Goal: Entertainment & Leisure: Browse casually

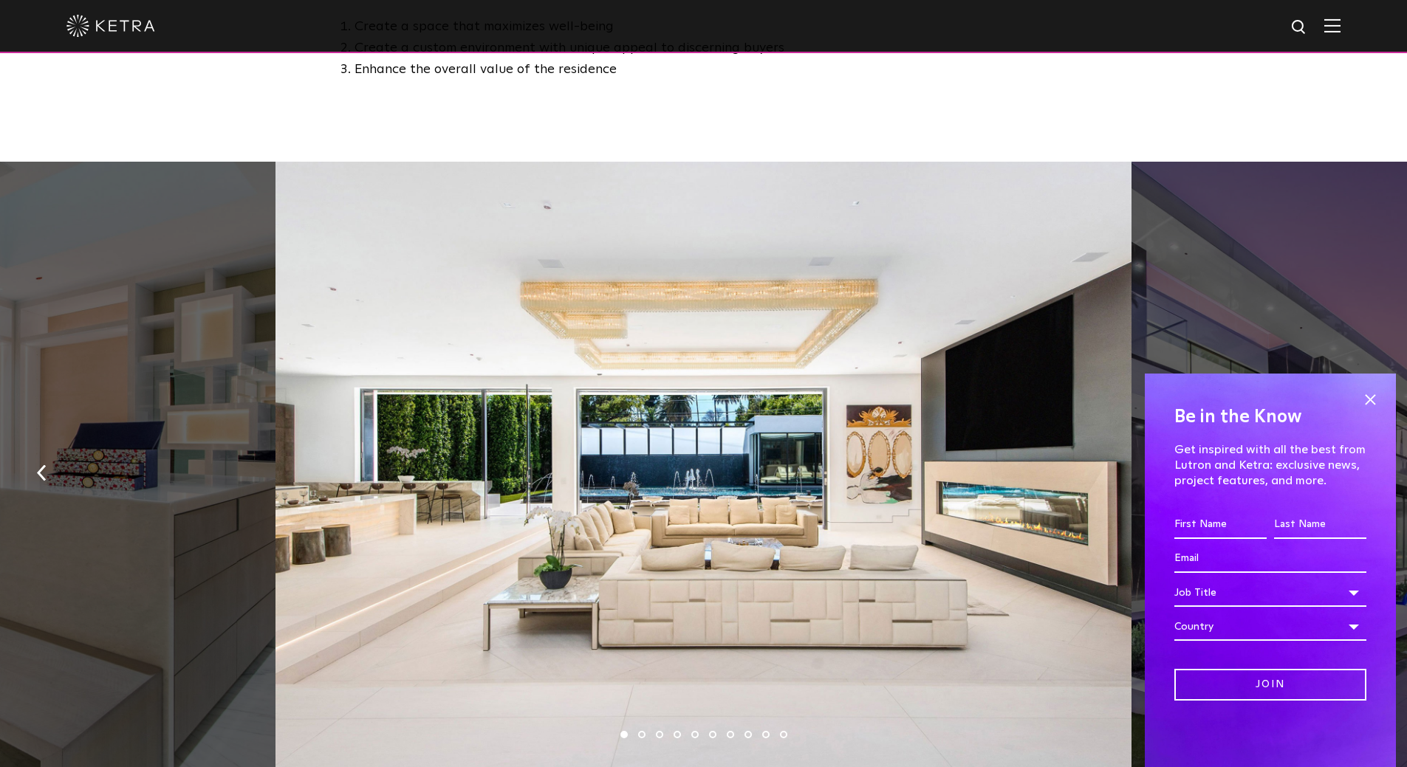
scroll to position [886, 0]
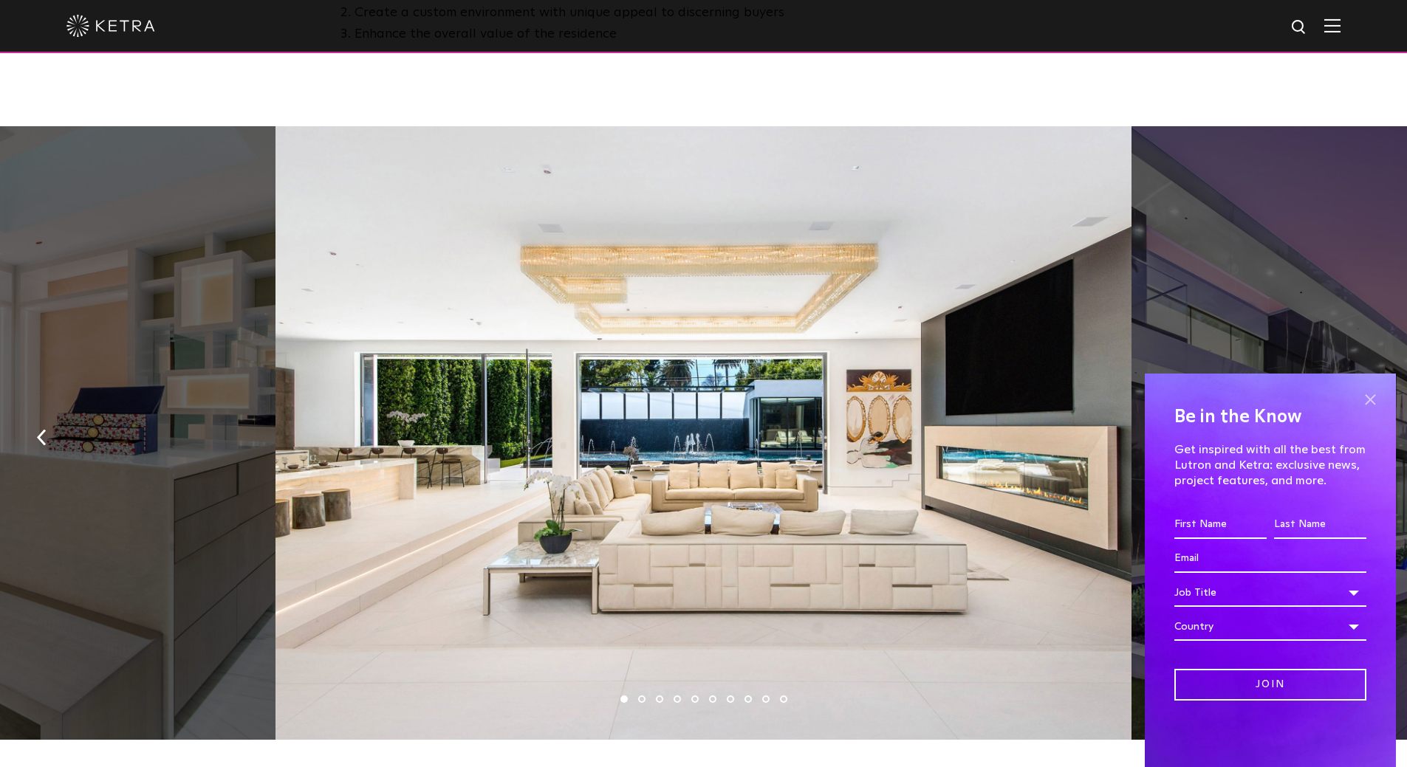
click at [1367, 395] on span at bounding box center [1370, 399] width 22 height 22
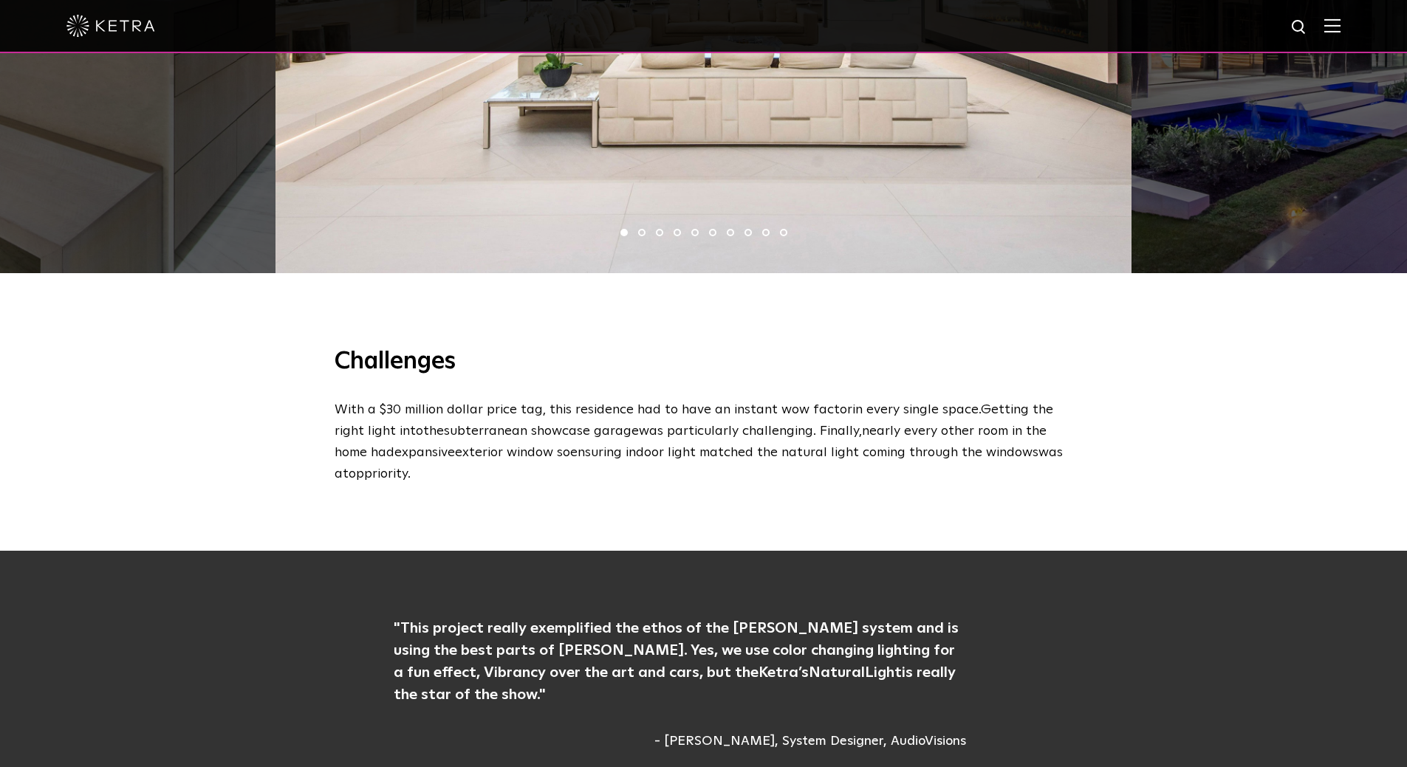
scroll to position [1108, 0]
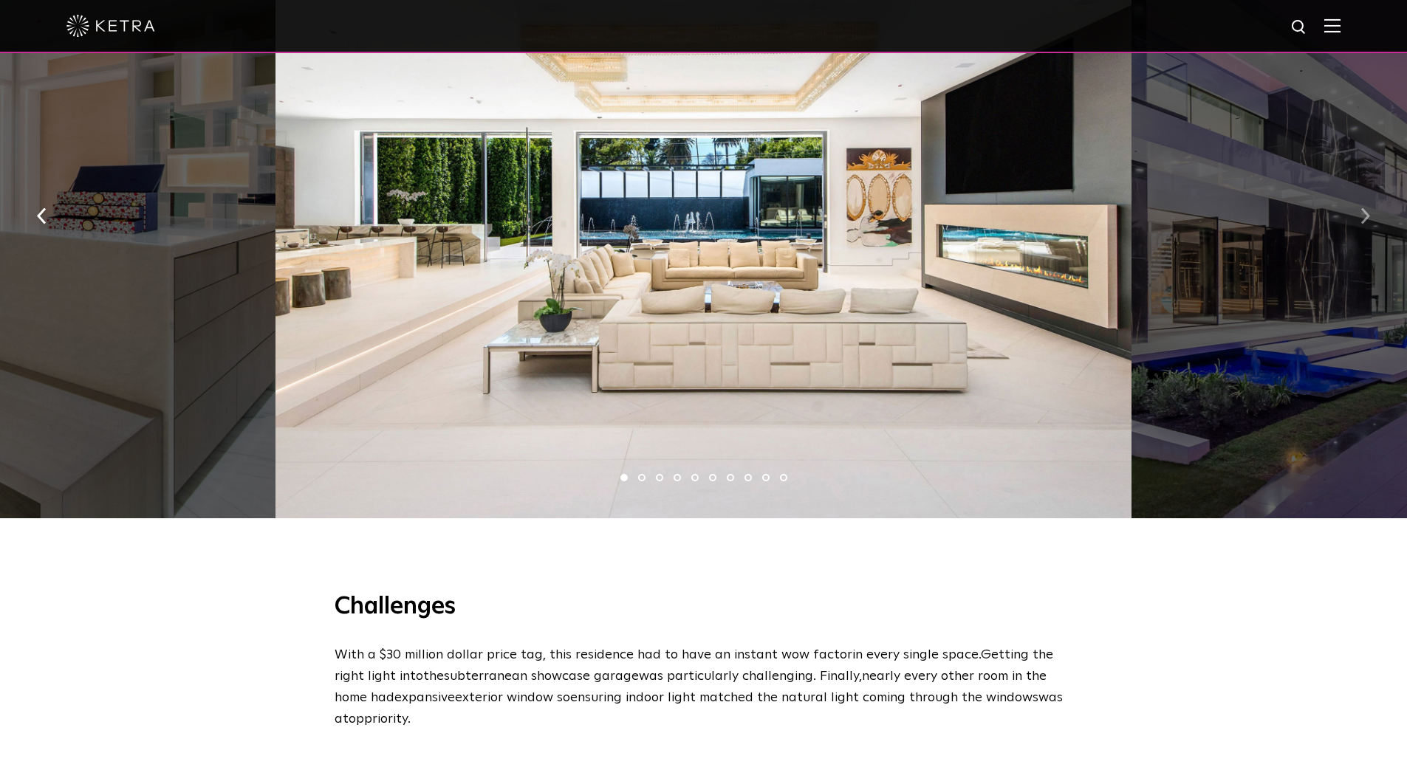
click at [1373, 222] on button "button" at bounding box center [1365, 215] width 32 height 51
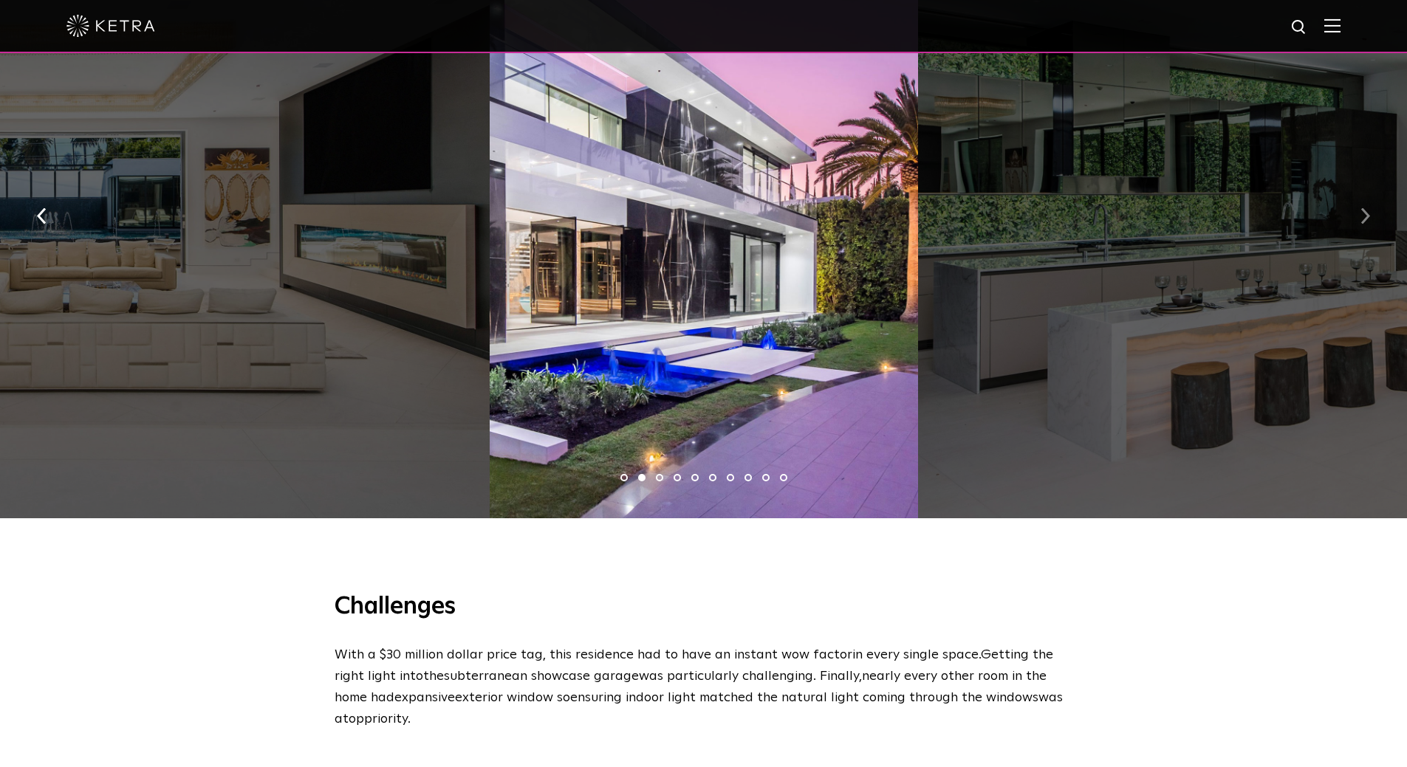
click at [1373, 222] on button "button" at bounding box center [1365, 215] width 32 height 51
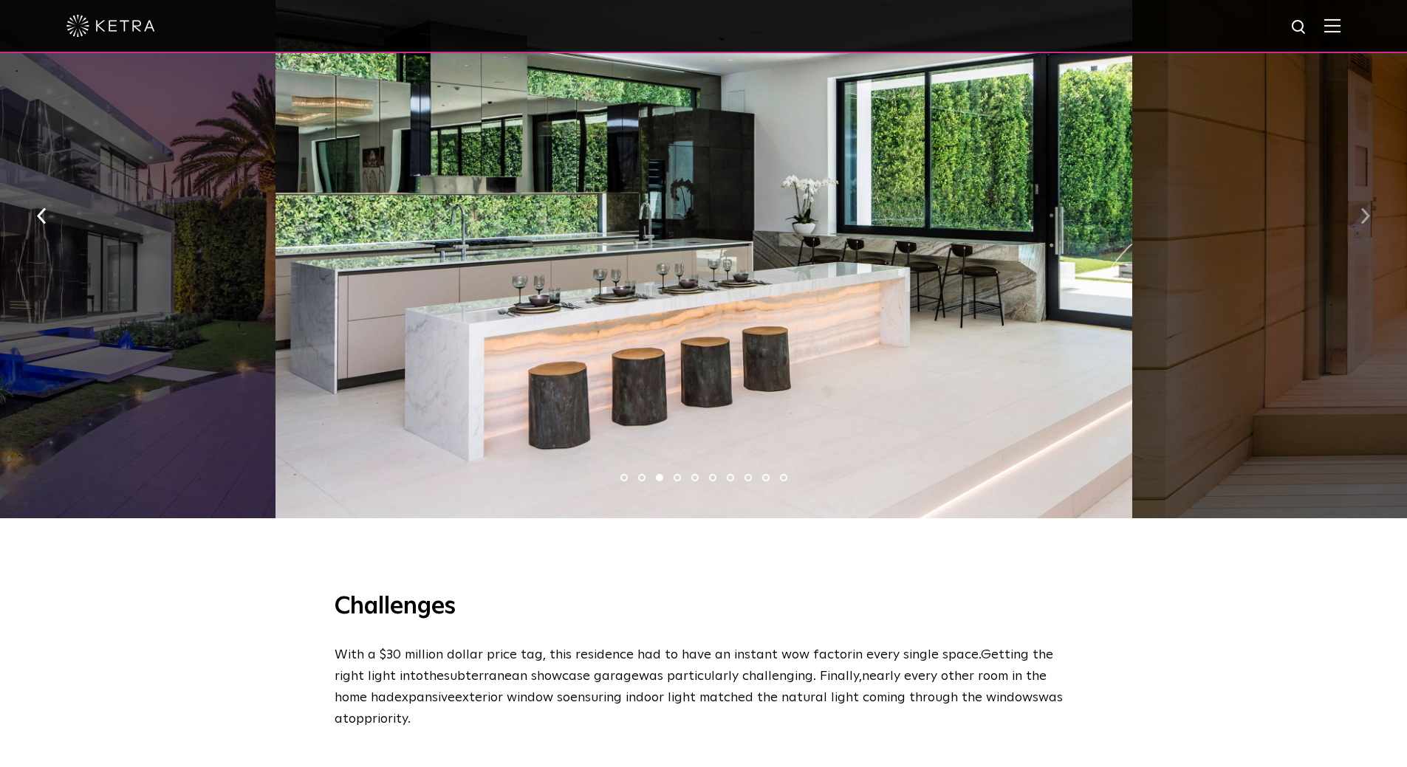
click at [1373, 222] on button "button" at bounding box center [1365, 215] width 32 height 51
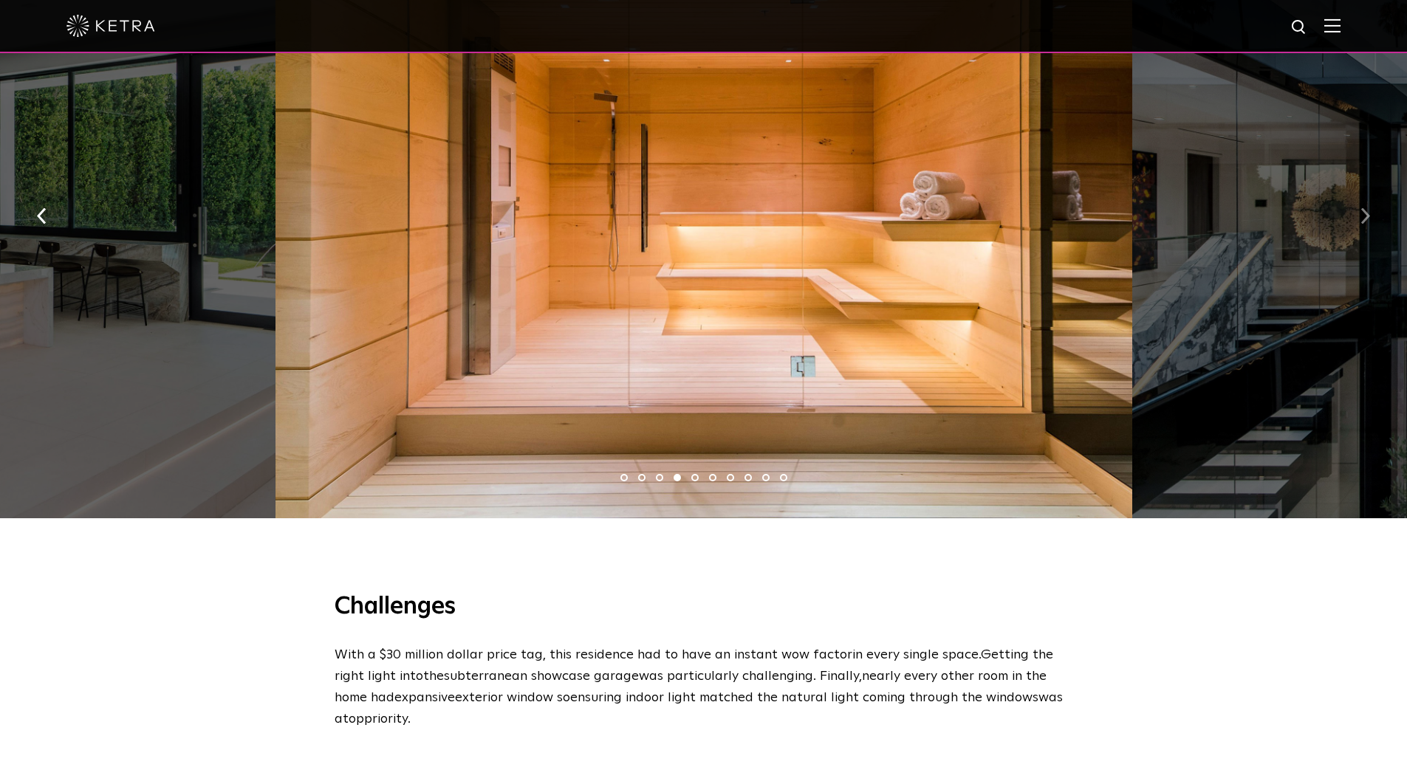
click at [1373, 222] on button "button" at bounding box center [1365, 215] width 32 height 51
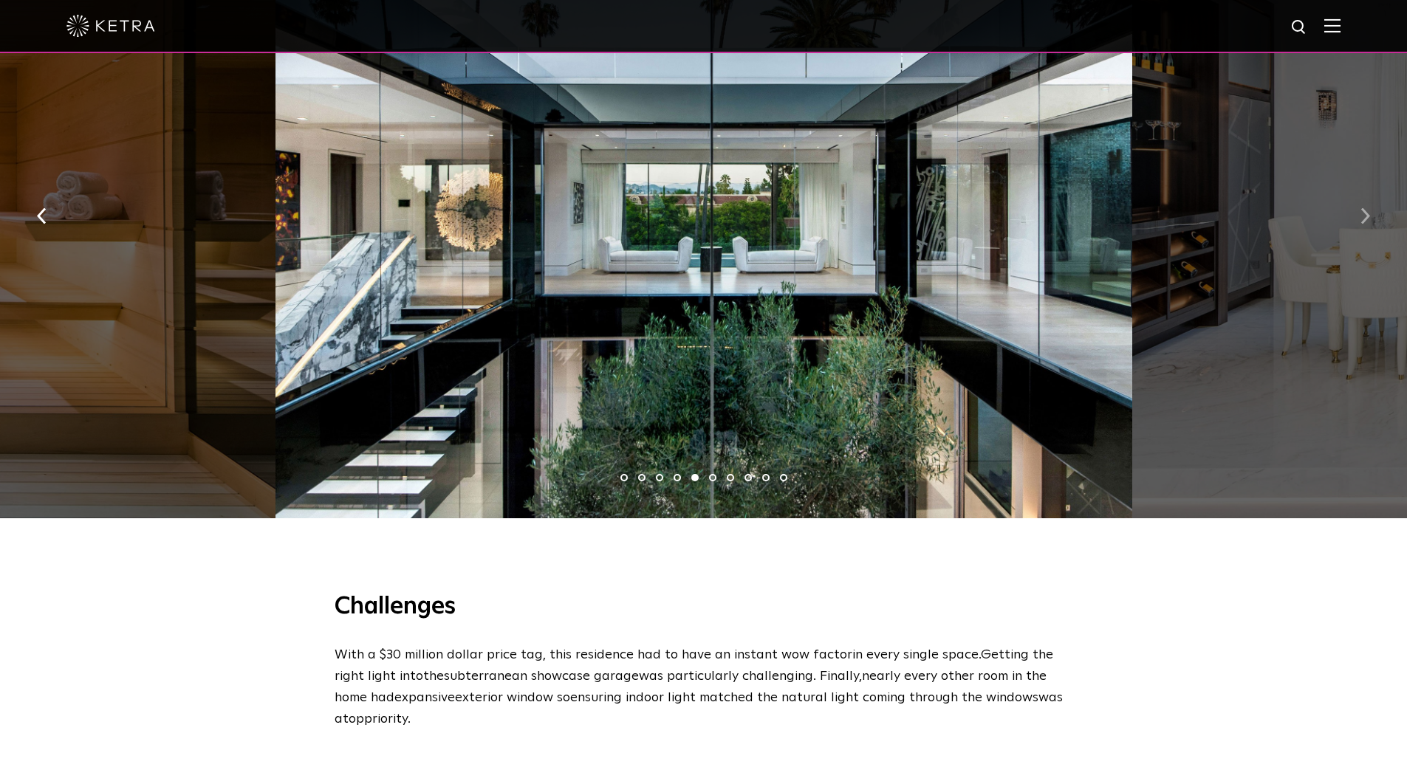
click at [1373, 222] on button "button" at bounding box center [1365, 215] width 32 height 51
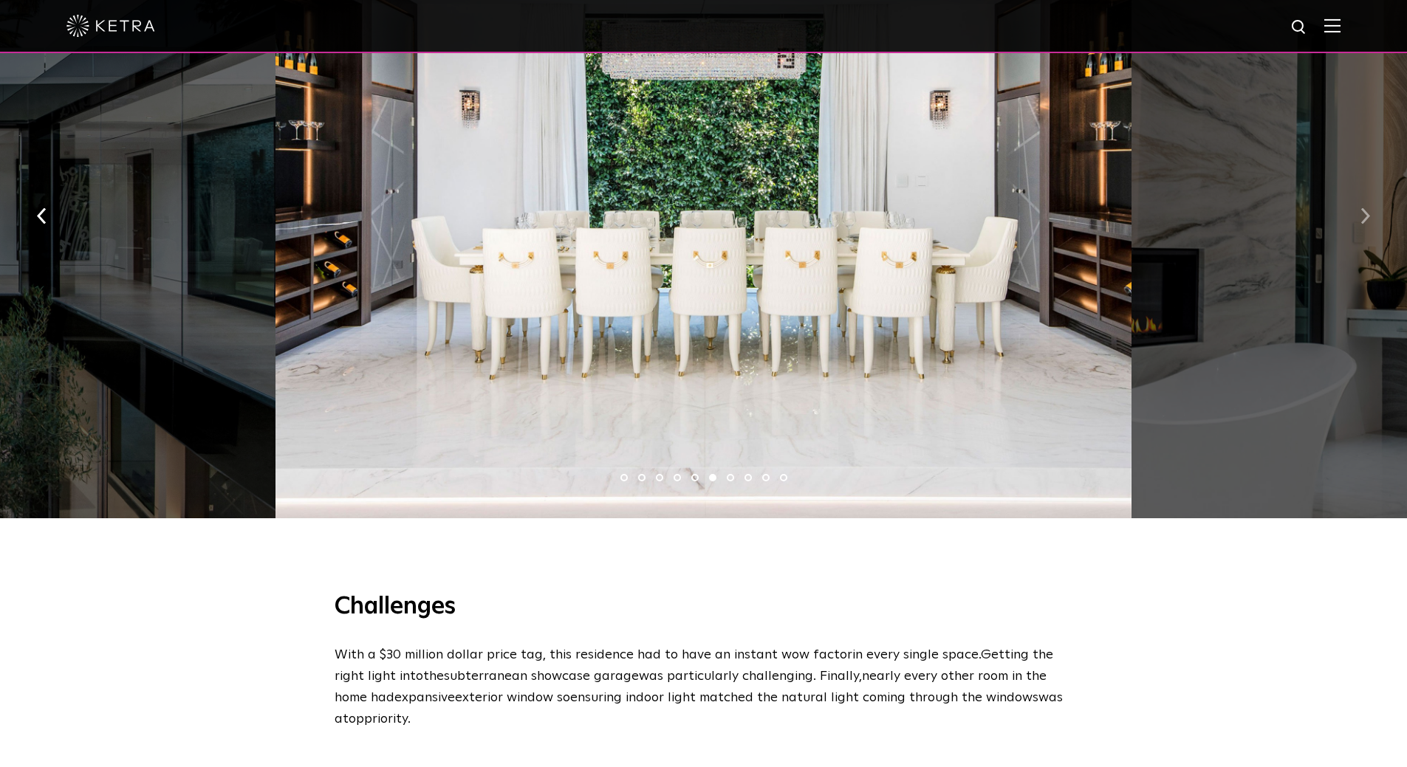
click at [1373, 222] on button "button" at bounding box center [1365, 215] width 32 height 51
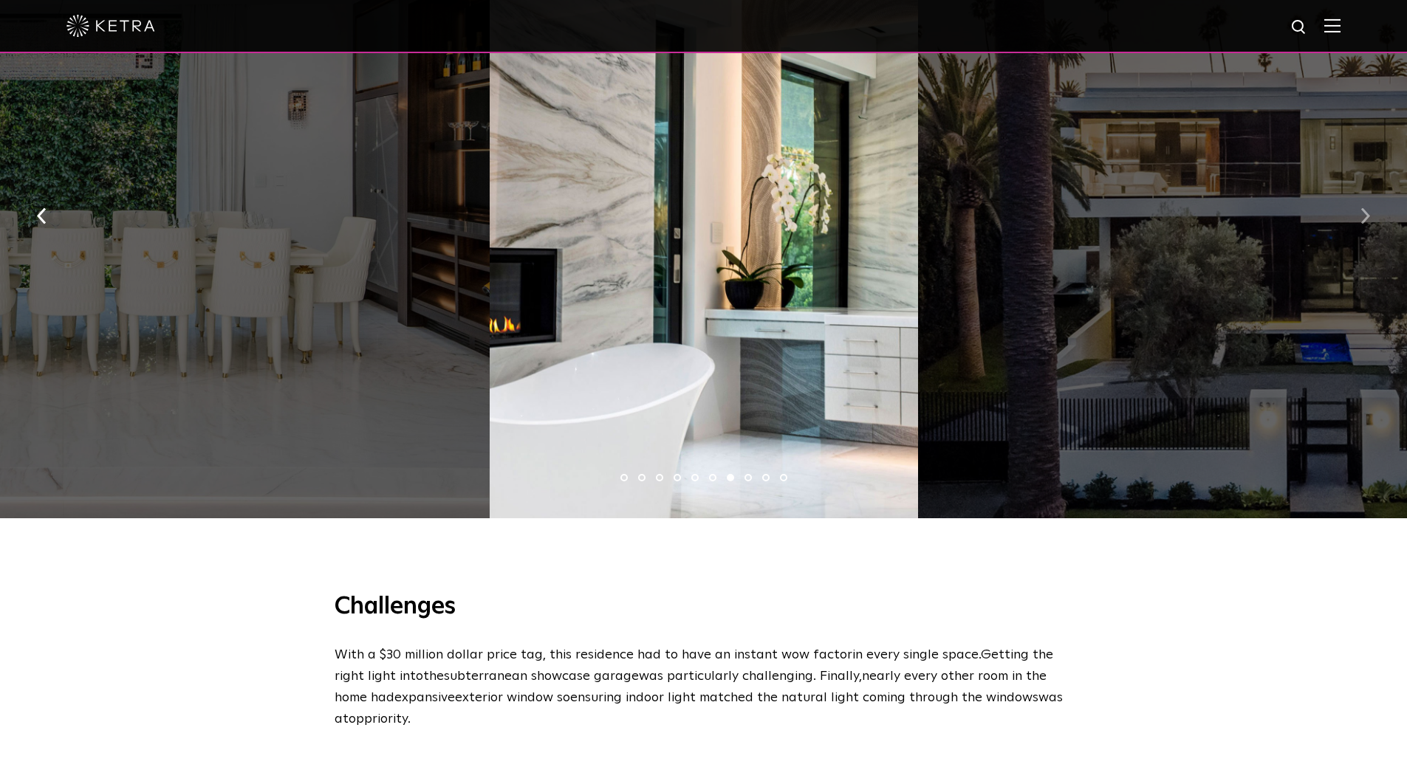
click at [1372, 220] on button "button" at bounding box center [1365, 215] width 32 height 51
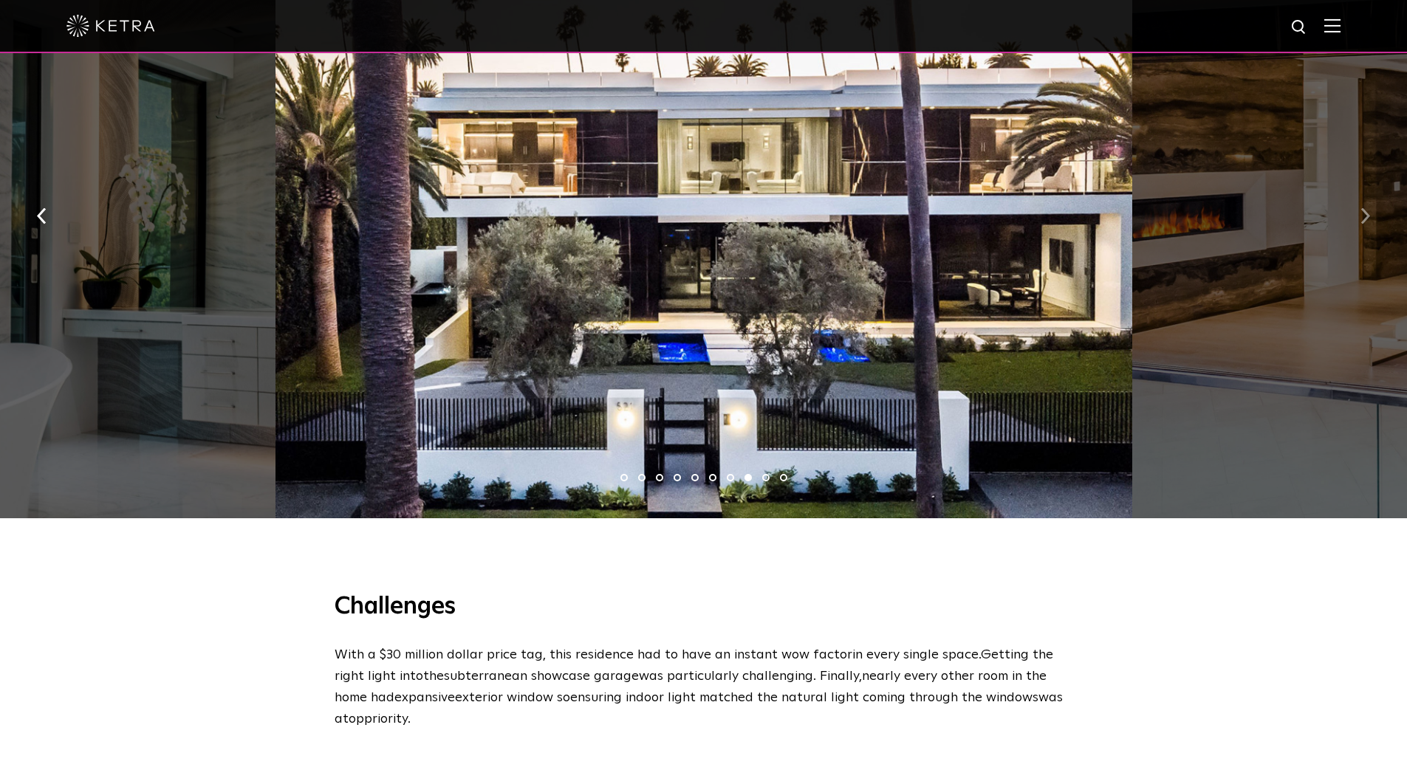
click at [1370, 220] on button "button" at bounding box center [1365, 215] width 32 height 51
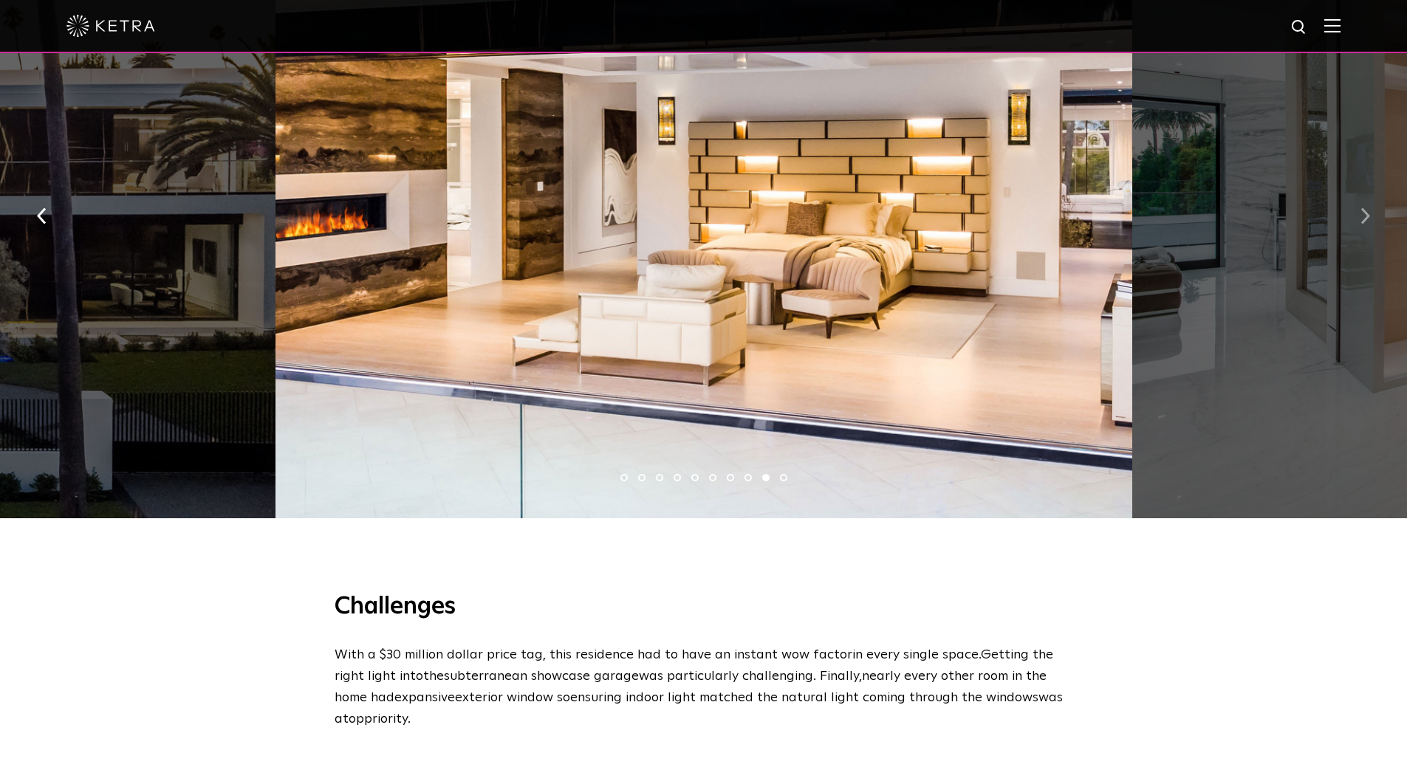
click at [1370, 219] on button "button" at bounding box center [1365, 215] width 32 height 51
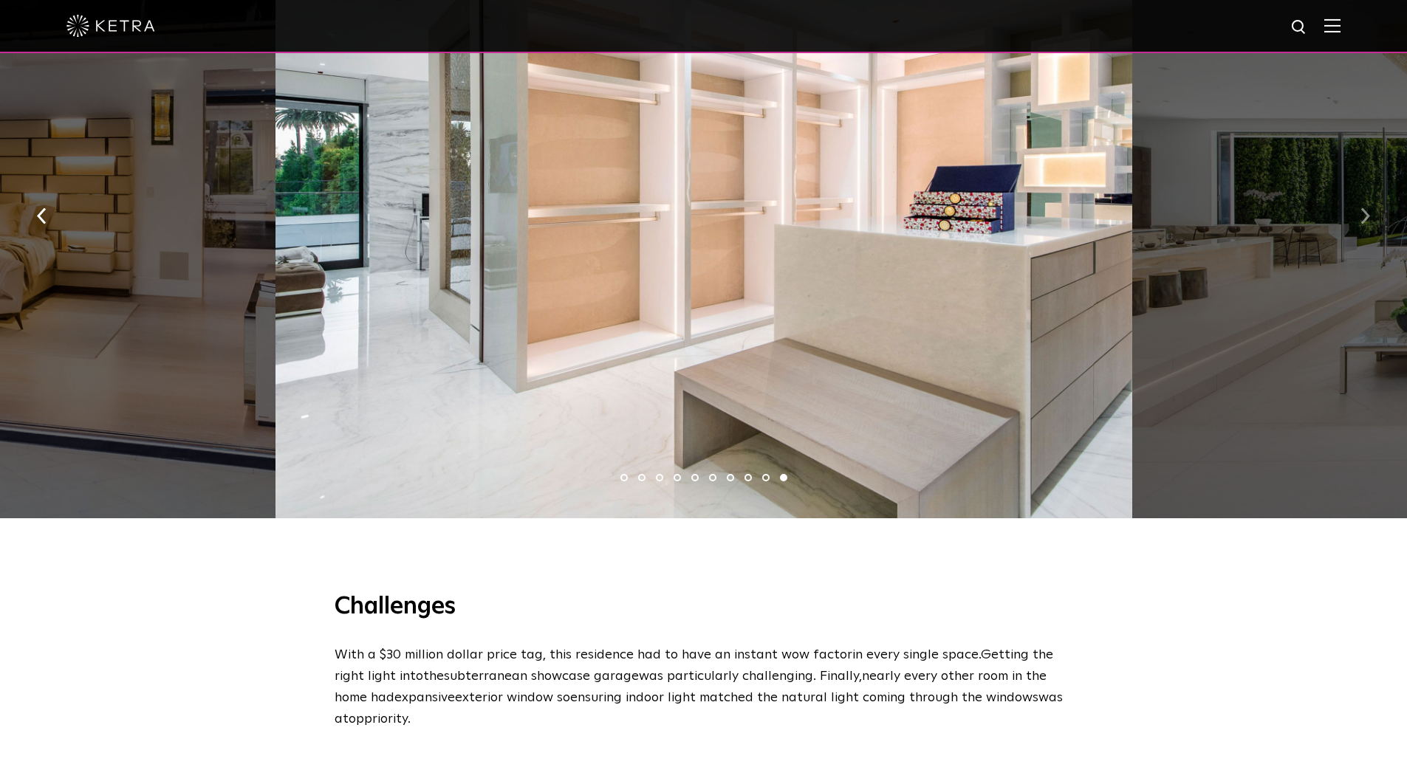
click at [1370, 216] on button "button" at bounding box center [1365, 215] width 32 height 51
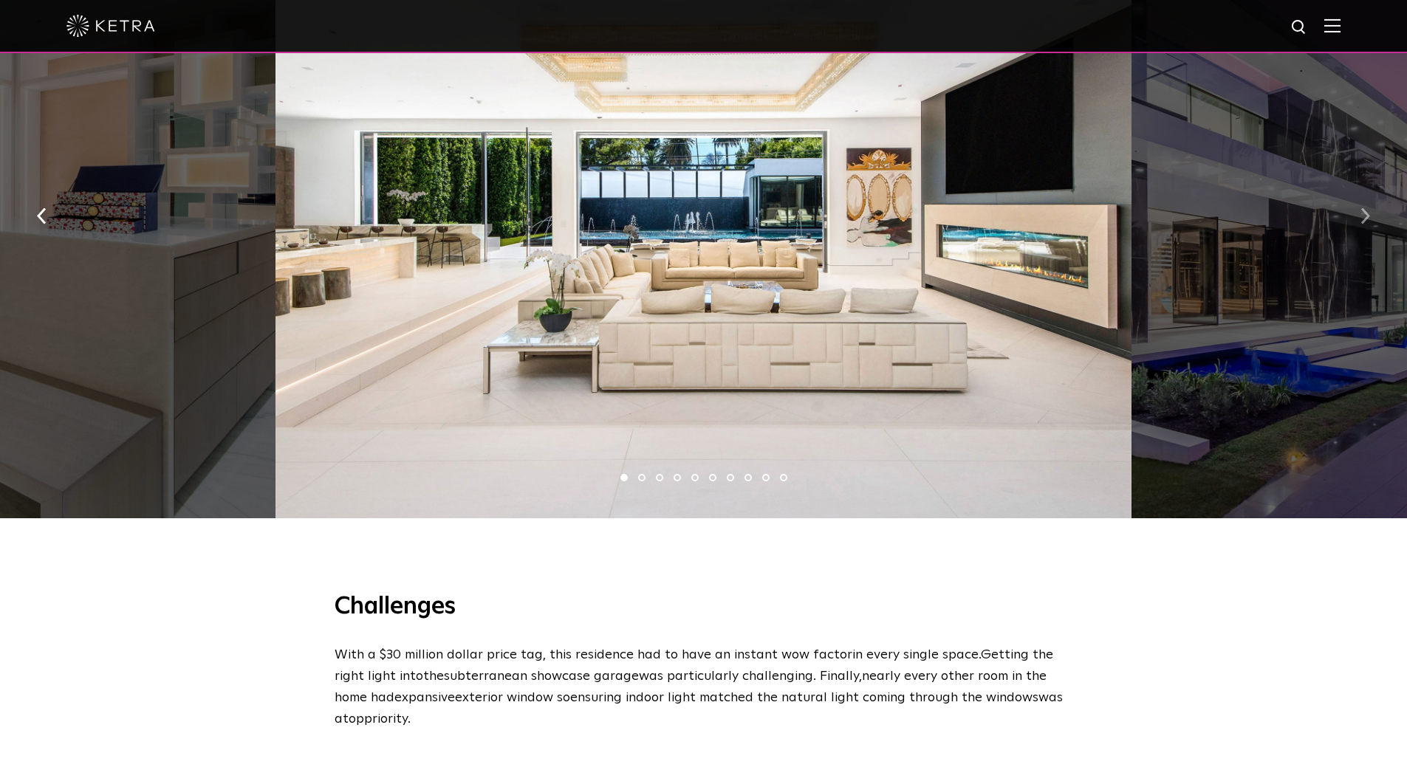
click at [1370, 215] on button "button" at bounding box center [1365, 215] width 32 height 51
